Goal: Transaction & Acquisition: Purchase product/service

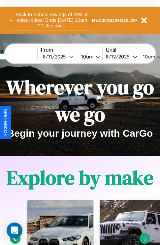
click at [52, 20] on button "Back to School savings of 20% in select cities! Ends [DATE] 10am PT. Use code:" at bounding box center [52, 20] width 80 height 20
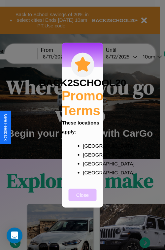
click at [83, 199] on button "Close" at bounding box center [83, 195] width 28 height 12
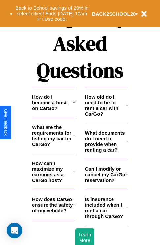
scroll to position [801, 0]
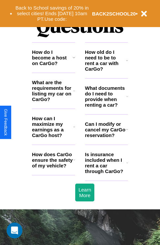
click at [54, 102] on h3 "What are the requirements for listing my car on CarGo?" at bounding box center [52, 91] width 41 height 22
click at [127, 132] on icon at bounding box center [127, 129] width 2 height 5
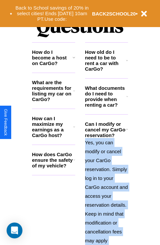
scroll to position [882, 0]
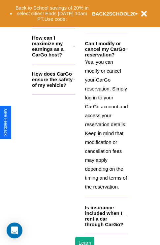
click at [106, 227] on h3 "Is insurance included when I rent a car through CarGo?" at bounding box center [105, 216] width 41 height 22
click at [54, 21] on button "Back to School savings of 20% in select cities! Ends [DATE] 10am PT. Use code:" at bounding box center [52, 13] width 80 height 20
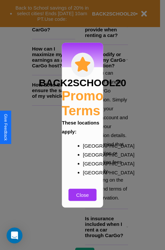
click at [74, 21] on div at bounding box center [82, 125] width 165 height 250
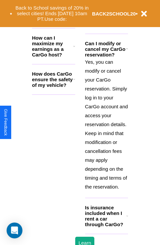
click at [54, 57] on h3 "How can I maximize my earnings as a CarGo host?" at bounding box center [52, 46] width 41 height 22
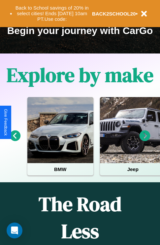
scroll to position [102, 0]
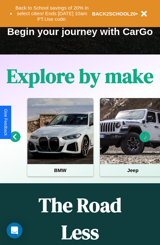
click at [145, 142] on icon at bounding box center [145, 137] width 11 height 11
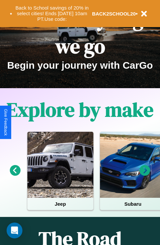
scroll to position [0, 0]
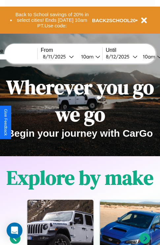
click at [22, 57] on input "text" at bounding box center [13, 56] width 50 height 5
type input "*****"
click at [66, 57] on div "[DATE]" at bounding box center [56, 57] width 26 height 6
select select "*"
select select "****"
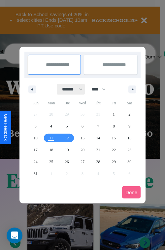
click at [69, 89] on select "******* ******** ***** ***** *** **** **** ****** ********* ******* ******** **…" at bounding box center [71, 89] width 28 height 11
select select "*"
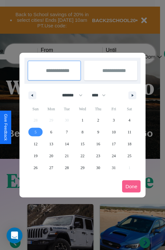
click at [35, 132] on span "5" at bounding box center [36, 132] width 2 height 12
type input "**********"
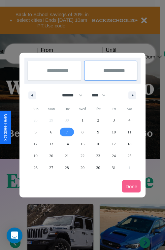
click at [67, 132] on span "7" at bounding box center [67, 132] width 2 height 12
type input "**********"
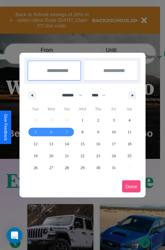
click at [132, 186] on button "Done" at bounding box center [131, 187] width 19 height 12
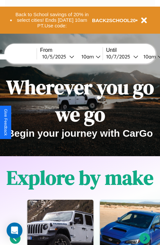
click at [95, 57] on div "10am" at bounding box center [87, 57] width 18 height 6
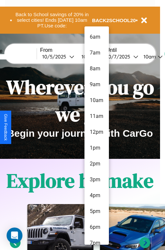
click at [97, 37] on li "6am" at bounding box center [97, 37] width 24 height 16
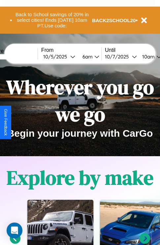
scroll to position [0, 23]
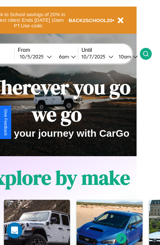
click at [149, 54] on icon at bounding box center [146, 54] width 7 height 7
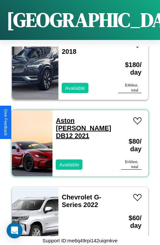
click at [80, 117] on link "Aston [PERSON_NAME] DB12 2021" at bounding box center [84, 128] width 56 height 22
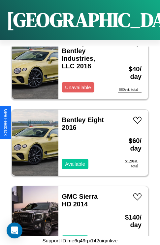
scroll to position [2019, 0]
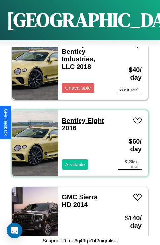
click at [72, 117] on link "Bentley Eight 2016" at bounding box center [83, 124] width 42 height 15
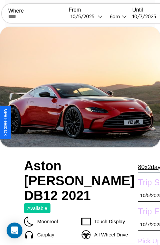
scroll to position [141, 24]
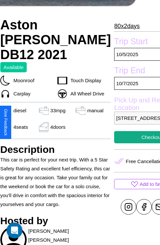
click at [122, 123] on p "2957 Meadow Lane Osaka 30177 Japan" at bounding box center [151, 118] width 75 height 13
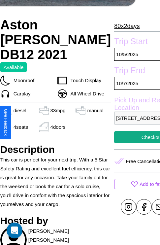
click at [122, 123] on p "2957 Meadow Lane Osaka 30177 Japan" at bounding box center [151, 118] width 75 height 13
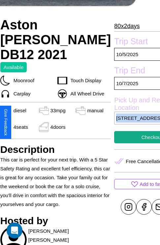
click at [122, 123] on p "2957 Meadow Lane Osaka 30177 Japan" at bounding box center [151, 118] width 75 height 13
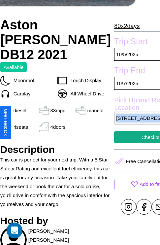
click at [122, 123] on p "2957 Meadow Lane Osaka 30177 Japan" at bounding box center [151, 118] width 75 height 13
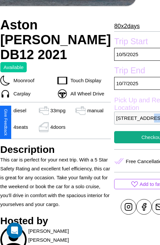
click at [122, 123] on p "2957 Meadow Lane Osaka 30177 Japan" at bounding box center [151, 118] width 75 height 13
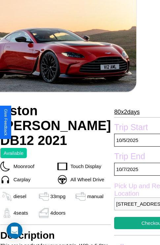
scroll to position [51, 24]
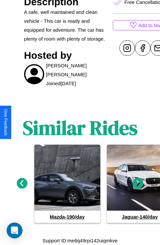
scroll to position [269, 0]
click at [138, 184] on icon at bounding box center [138, 183] width 11 height 11
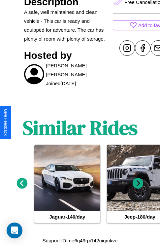
click at [138, 184] on icon at bounding box center [138, 183] width 11 height 11
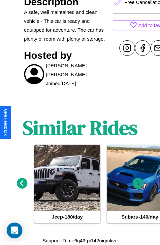
click at [138, 184] on icon at bounding box center [138, 183] width 11 height 11
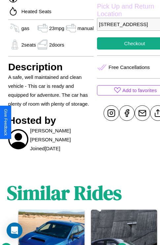
scroll to position [195, 16]
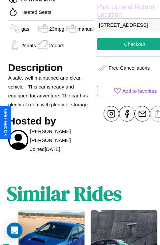
click at [158, 115] on line at bounding box center [158, 112] width 0 height 5
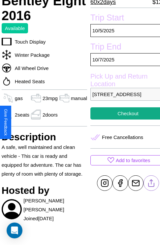
scroll to position [125, 22]
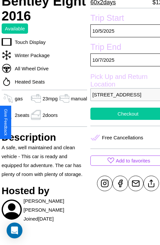
click at [123, 120] on button "Checkout" at bounding box center [128, 114] width 75 height 12
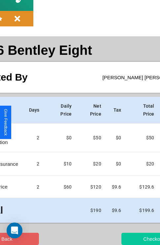
click at [128, 239] on button "Checkout" at bounding box center [154, 239] width 64 height 12
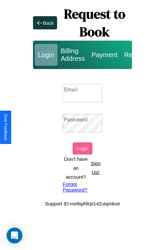
click at [96, 168] on p "Sign Up!" at bounding box center [95, 168] width 13 height 18
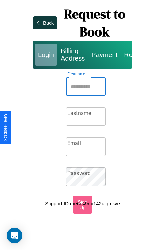
click at [86, 87] on input "Firstname" at bounding box center [86, 86] width 40 height 19
type input "*****"
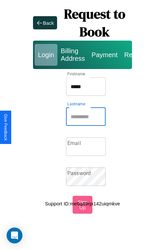
click at [86, 117] on input "Lastname" at bounding box center [86, 116] width 40 height 19
type input "******"
click at [86, 147] on input "Email" at bounding box center [86, 147] width 40 height 19
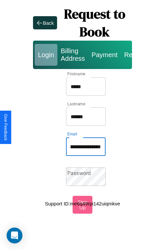
scroll to position [0, 31]
type input "**********"
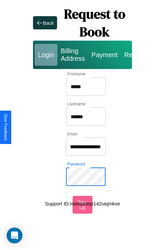
scroll to position [0, 0]
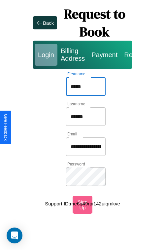
click at [86, 87] on input "*****" at bounding box center [86, 86] width 40 height 19
type input "**********"
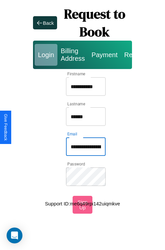
click at [86, 147] on input "**********" at bounding box center [86, 147] width 40 height 19
type input "**********"
